Goal: Task Accomplishment & Management: Use online tool/utility

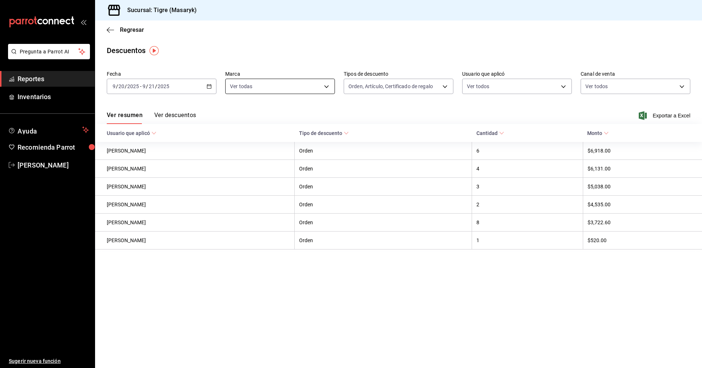
click at [326, 85] on body "Pregunta a Parrot AI Reportes Inventarios Ayuda Recomienda Parrot Tigre Masaryk…" at bounding box center [351, 184] width 702 height 368
click at [311, 112] on li "Ver todas" at bounding box center [280, 114] width 109 height 22
checkbox input "false"
click at [445, 86] on div at bounding box center [351, 184] width 702 height 368
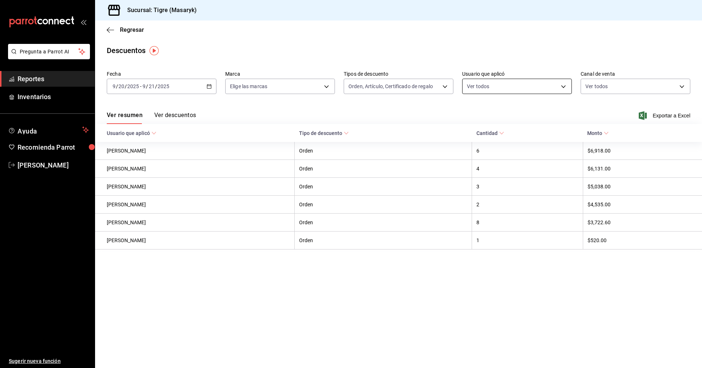
click at [562, 84] on body "Pregunta a Parrot AI Reportes Inventarios Ayuda Recomienda Parrot Tigre Masaryk…" at bounding box center [351, 184] width 702 height 368
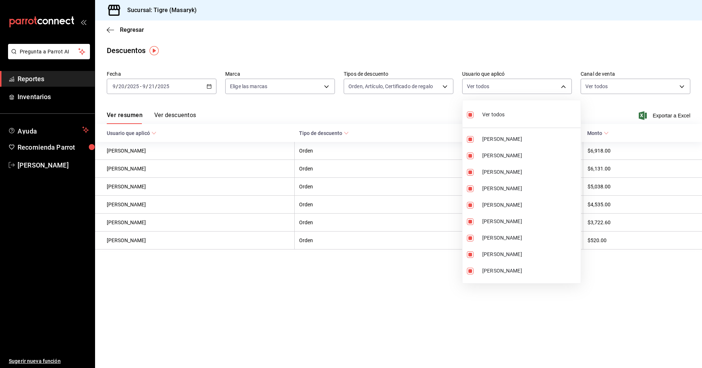
click at [249, 115] on div at bounding box center [351, 184] width 702 height 368
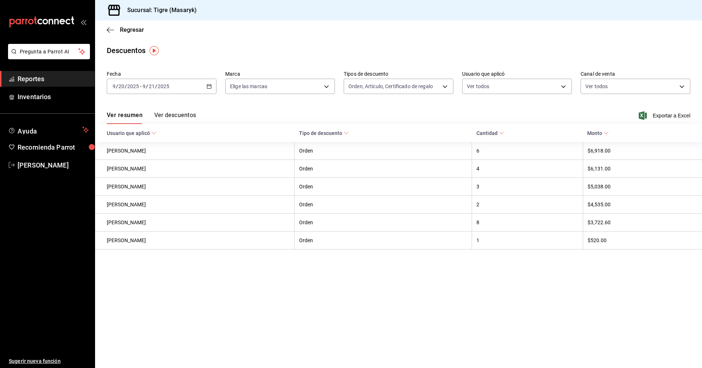
click at [177, 119] on button "Ver descuentos" at bounding box center [175, 118] width 42 height 12
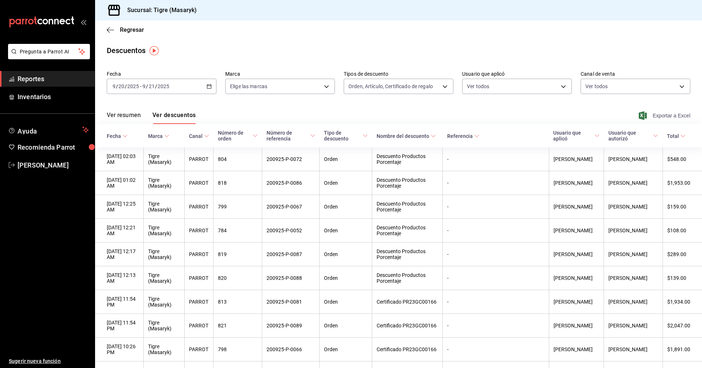
click at [660, 116] on span "Exportar a Excel" at bounding box center [666, 115] width 50 height 9
click at [111, 29] on icon "button" at bounding box center [110, 30] width 7 height 7
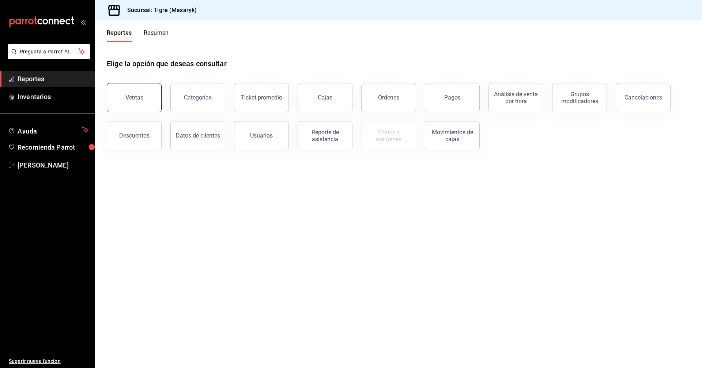
click at [142, 106] on button "Ventas" at bounding box center [134, 97] width 55 height 29
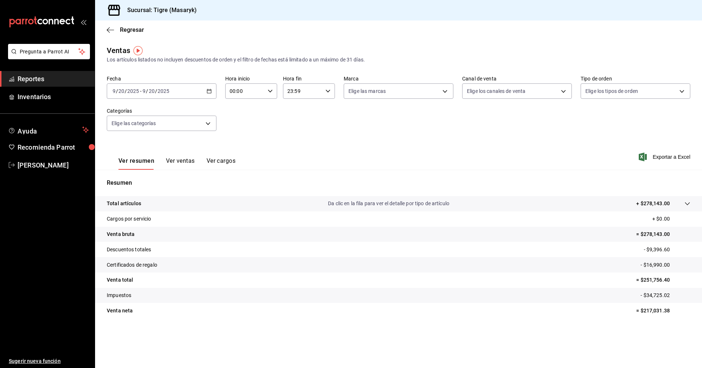
click at [211, 91] on icon "button" at bounding box center [209, 91] width 5 height 5
click at [142, 177] on span "Rango de fechas" at bounding box center [141, 179] width 57 height 8
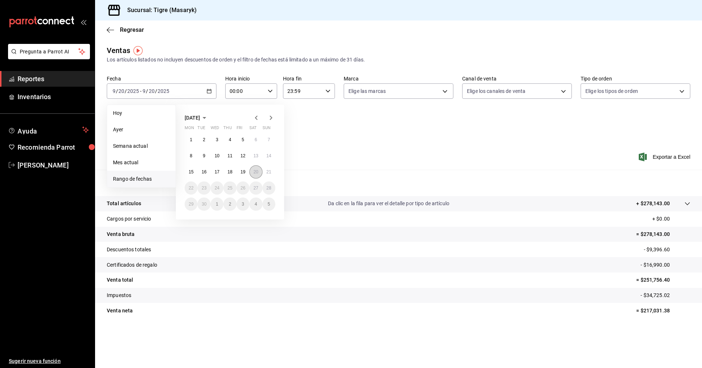
click at [255, 169] on abbr "20" at bounding box center [256, 171] width 5 height 5
click at [267, 174] on abbr "21" at bounding box center [269, 171] width 5 height 5
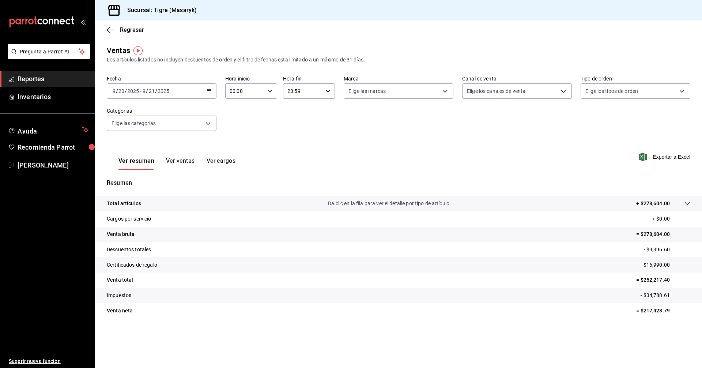
click at [272, 91] on \(Stroke\) "button" at bounding box center [270, 91] width 4 height 3
click at [241, 147] on span "02" at bounding box center [238, 145] width 14 height 6
click at [241, 125] on span "05" at bounding box center [238, 124] width 14 height 6
type input "05:00"
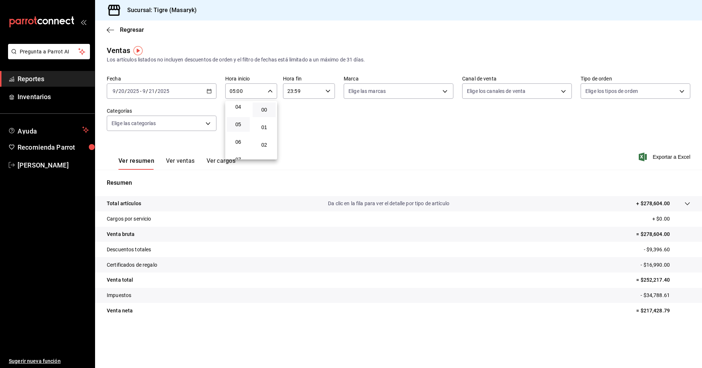
click at [327, 90] on div at bounding box center [351, 184] width 702 height 368
click at [327, 92] on icon "button" at bounding box center [328, 91] width 5 height 5
click at [300, 125] on span "05" at bounding box center [296, 127] width 14 height 6
click at [324, 112] on button "57" at bounding box center [322, 115] width 23 height 15
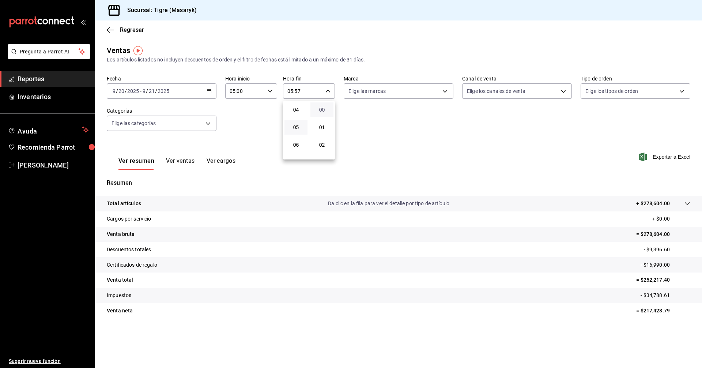
click at [324, 109] on span "00" at bounding box center [322, 110] width 14 height 6
type input "05:00"
click at [356, 123] on div at bounding box center [351, 184] width 702 height 368
click at [113, 30] on icon "button" at bounding box center [110, 30] width 7 height 0
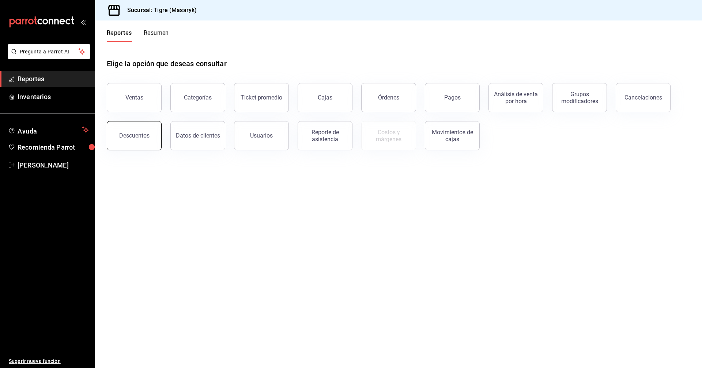
click at [151, 135] on button "Descuentos" at bounding box center [134, 135] width 55 height 29
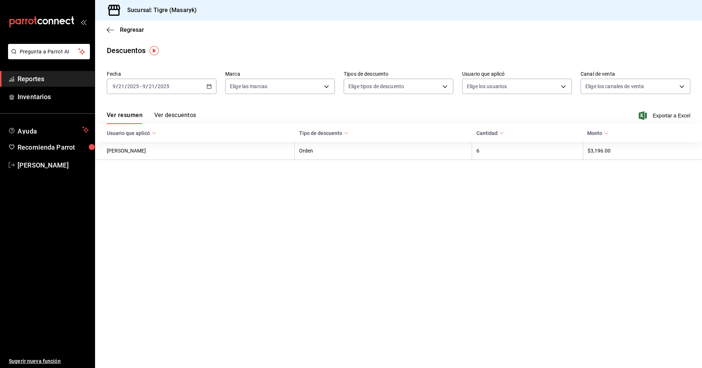
click at [211, 88] on icon "button" at bounding box center [209, 86] width 5 height 5
click at [129, 127] on span "Ayer" at bounding box center [141, 125] width 57 height 8
click at [205, 85] on div "[DATE] [DATE] - [DATE] [DATE]" at bounding box center [162, 86] width 110 height 15
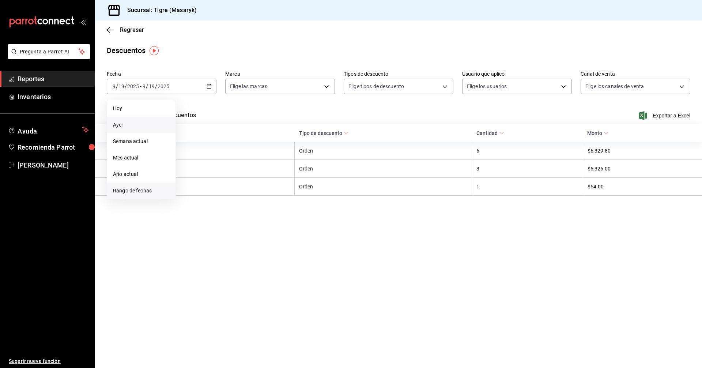
click at [147, 189] on span "Rango de fechas" at bounding box center [141, 191] width 57 height 8
click at [254, 168] on abbr "20" at bounding box center [256, 167] width 5 height 5
click at [272, 169] on button "21" at bounding box center [269, 167] width 13 height 13
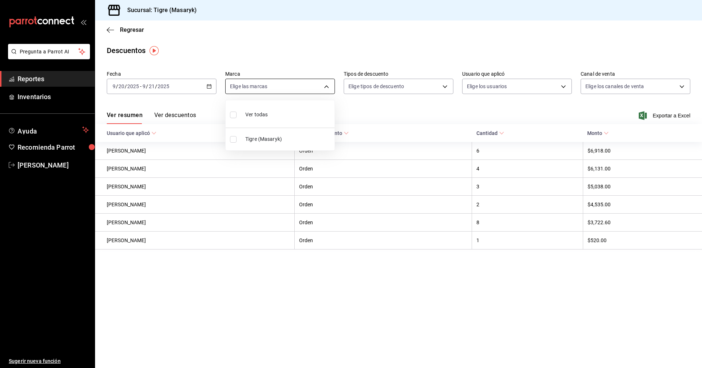
click at [327, 83] on body "Pregunta a Parrot AI Reportes Inventarios Ayuda Recomienda Parrot Tigre Masaryk…" at bounding box center [351, 184] width 702 height 368
click at [302, 115] on li "Ver todas" at bounding box center [280, 114] width 109 height 22
type input "0f86158e-2edf-4eb8-b958-7d07c808eb5c"
checkbox input "true"
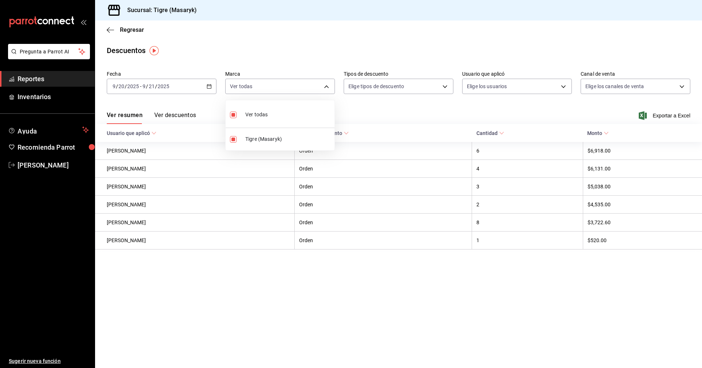
click at [186, 114] on div at bounding box center [351, 184] width 702 height 368
click at [187, 115] on button "Ver descuentos" at bounding box center [175, 118] width 42 height 12
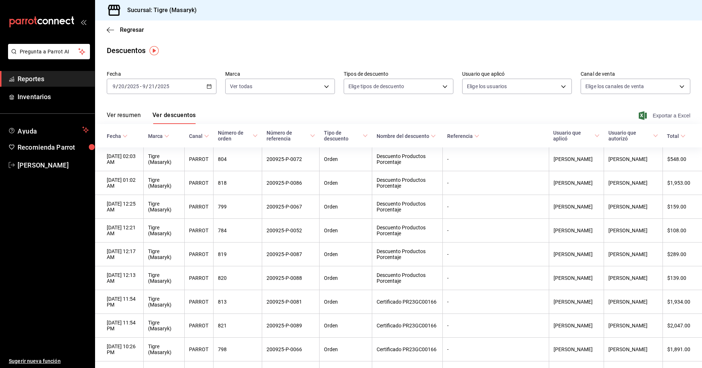
click at [650, 116] on span "Exportar a Excel" at bounding box center [666, 115] width 50 height 9
